Goal: Information Seeking & Learning: Learn about a topic

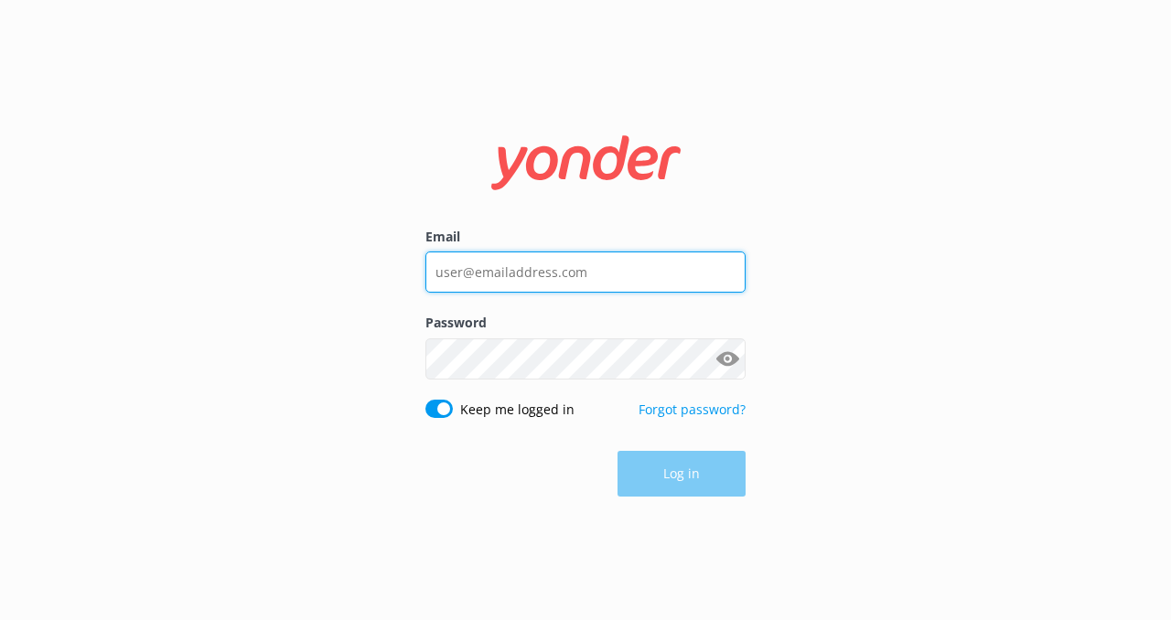
type input "[EMAIL_ADDRESS][DOMAIN_NAME]"
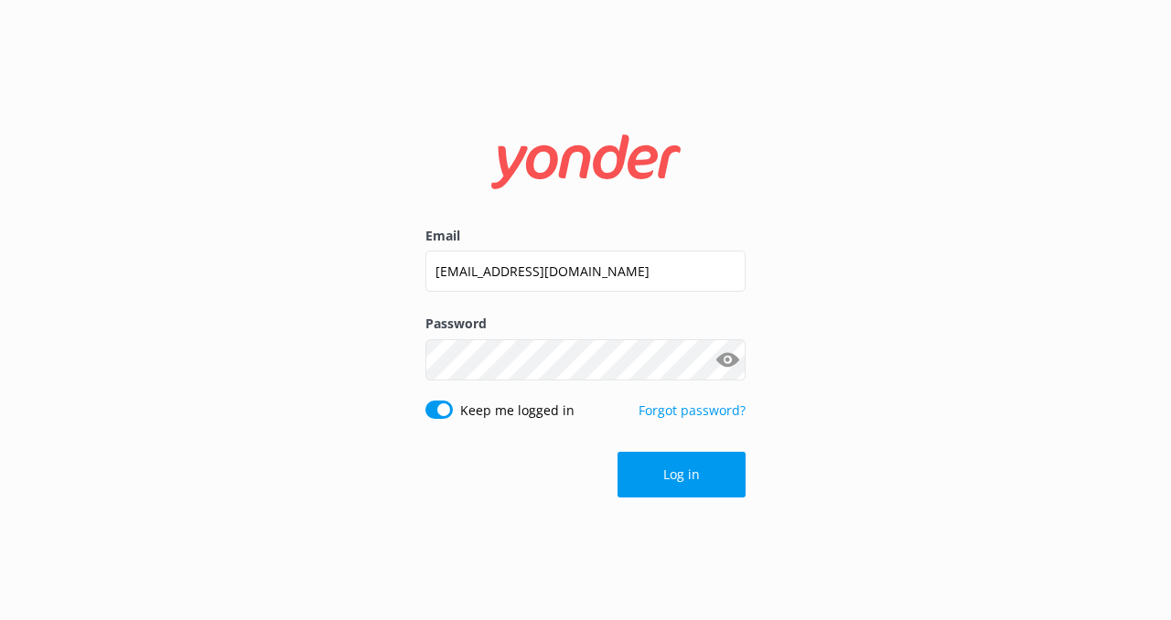
click at [915, 399] on div "Email [EMAIL_ADDRESS][DOMAIN_NAME] Password Show password Keep me logged in For…" at bounding box center [585, 310] width 1171 height 620
click at [704, 458] on button "Log in" at bounding box center [682, 475] width 128 height 46
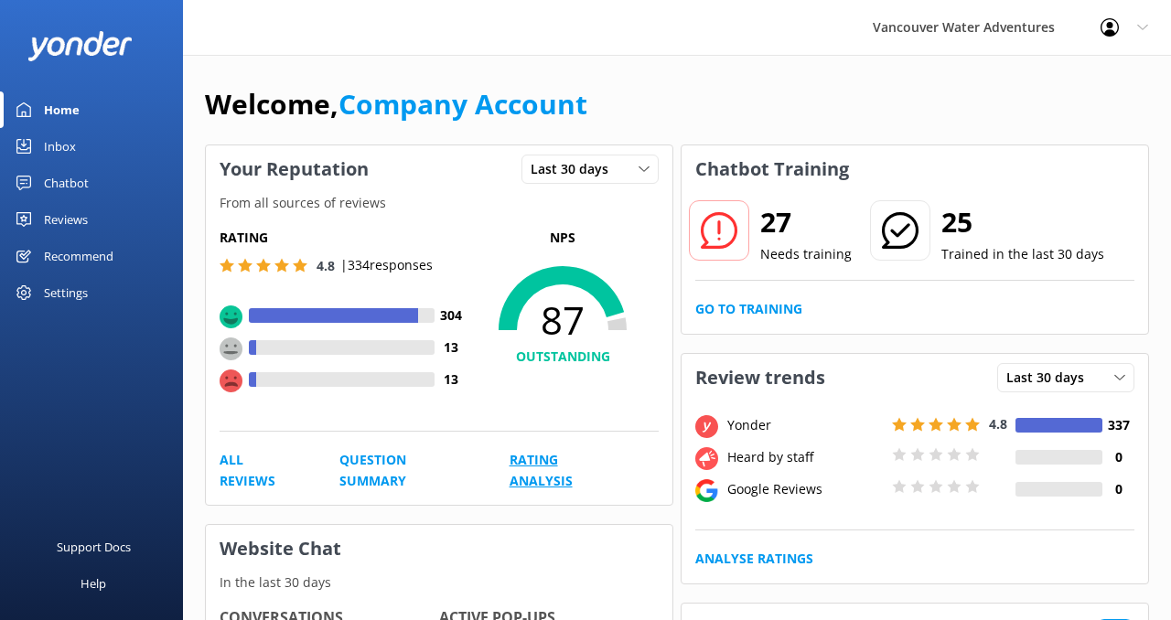
click at [516, 466] on link "Rating Analysis" at bounding box center [564, 470] width 108 height 41
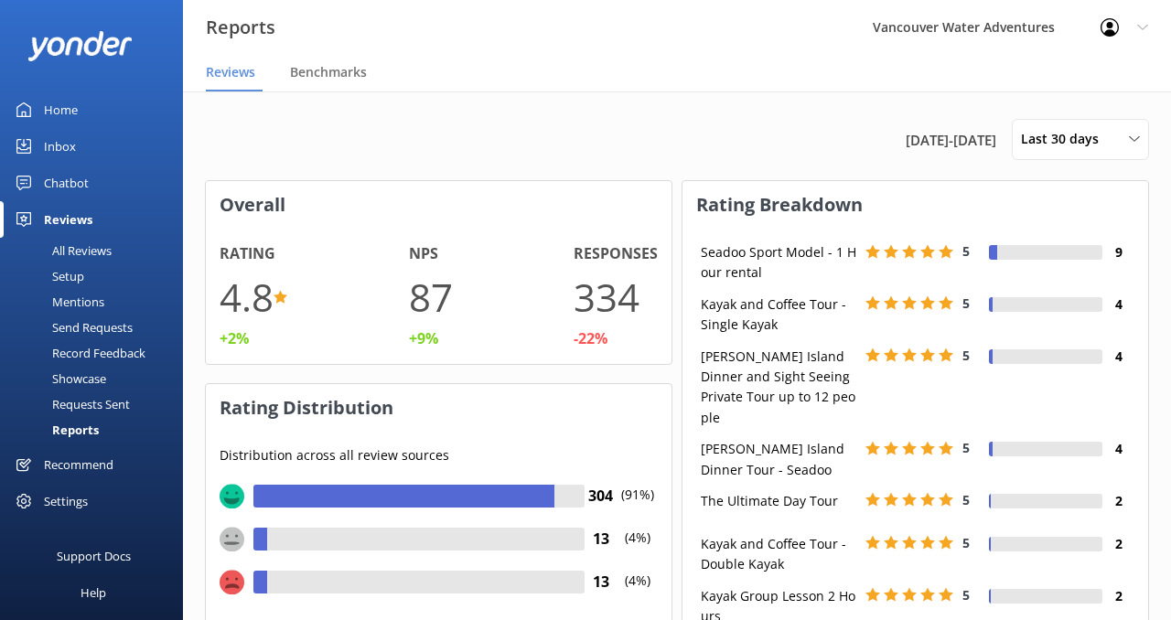
click at [93, 251] on div "All Reviews" at bounding box center [61, 251] width 101 height 26
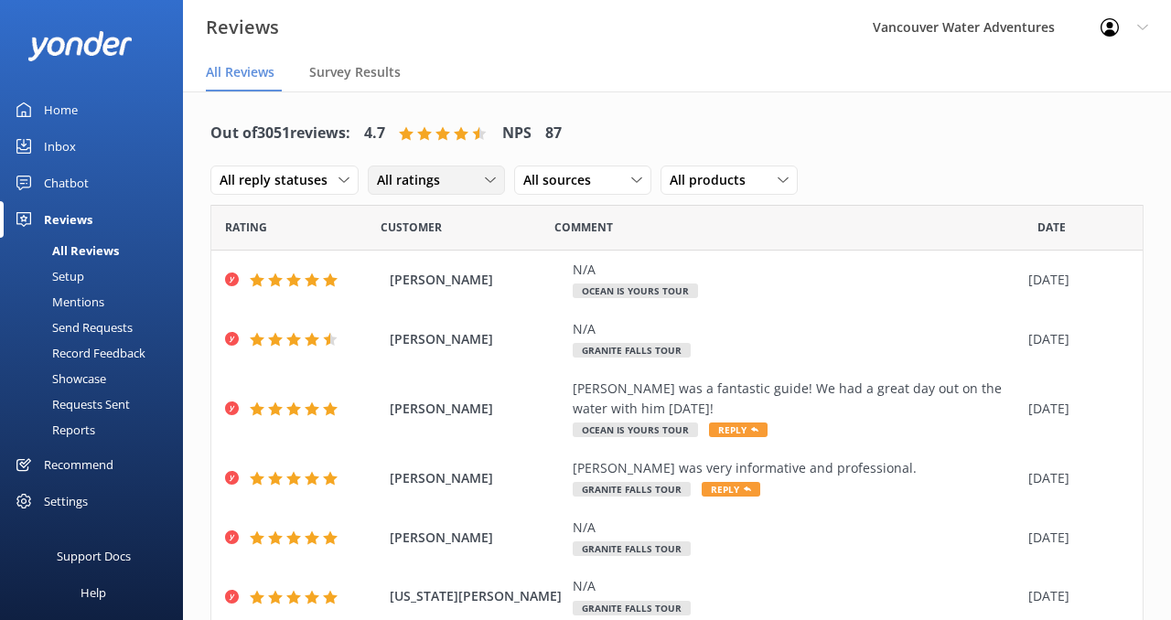
click at [434, 185] on span "All ratings" at bounding box center [414, 180] width 74 height 20
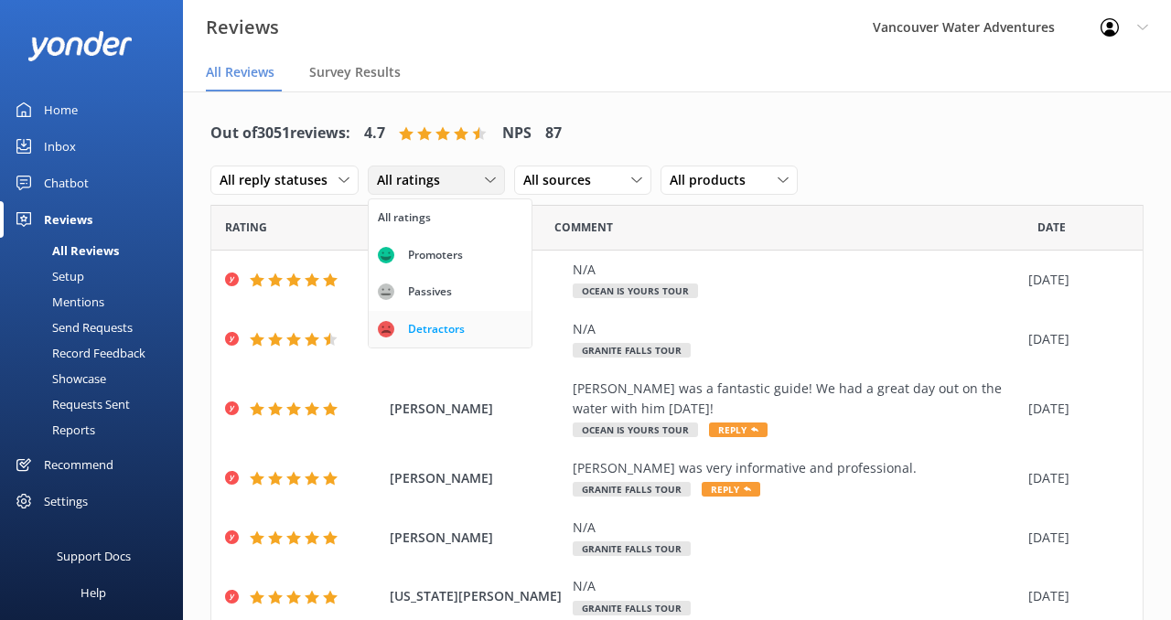
click at [459, 328] on div "Detractors" at bounding box center [436, 329] width 84 height 18
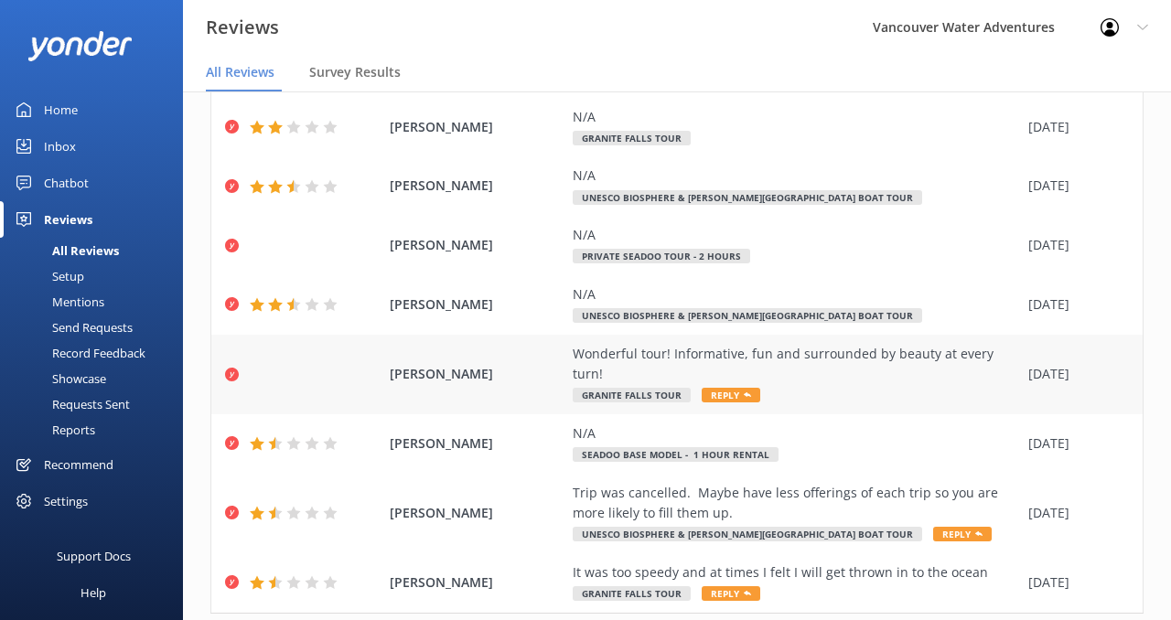
scroll to position [406, 0]
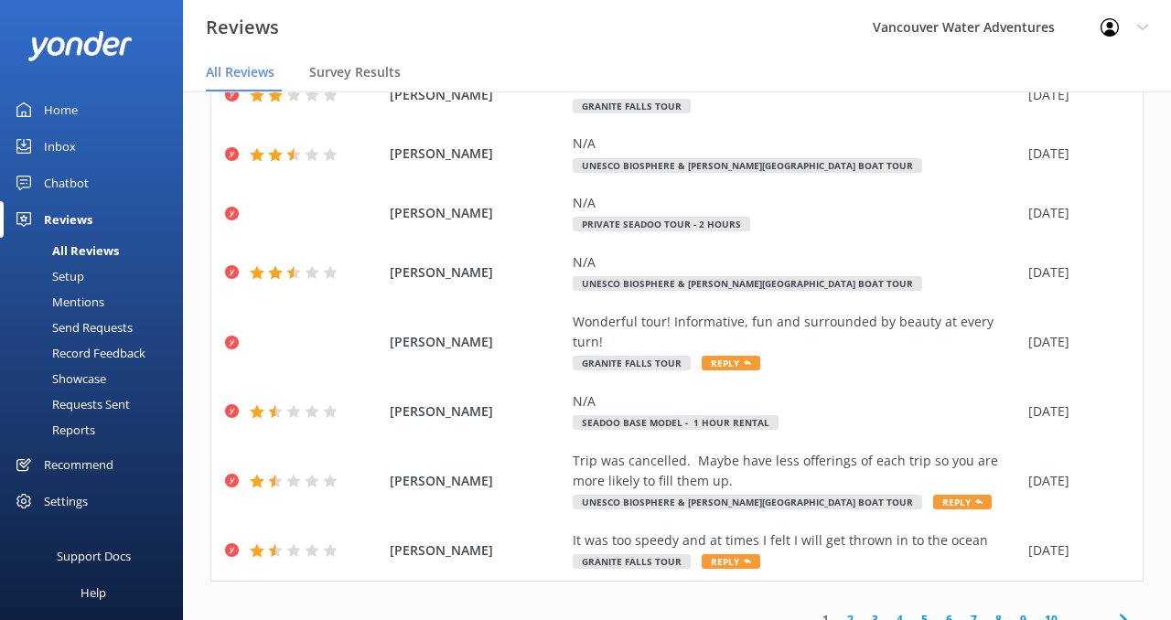
click at [855, 611] on link "2" at bounding box center [850, 619] width 25 height 17
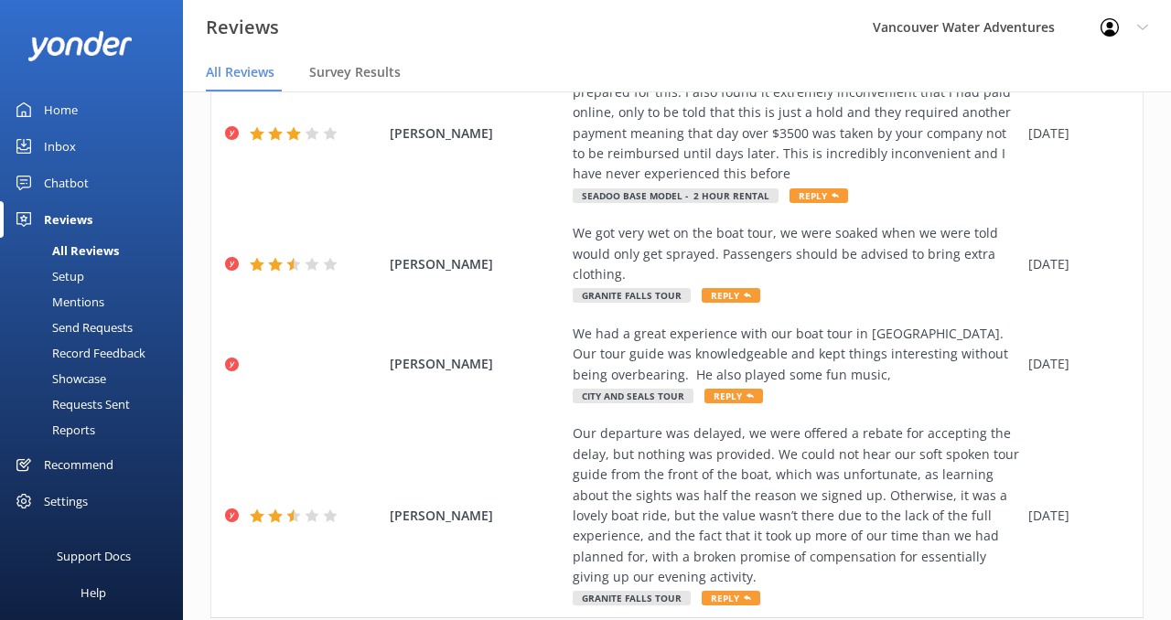
scroll to position [1000, 0]
